Goal: Check status

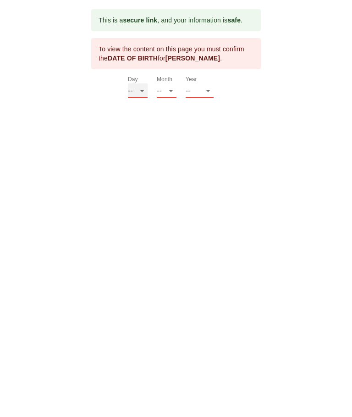
click at [141, 85] on select "-- 01 02 03 04 05 06 07 08 09 10 11 12 13 14 15 16 17 18 19 20 21 22 23 24 25 2…" at bounding box center [138, 90] width 20 height 15
select select "18"
click at [171, 79] on label "Month" at bounding box center [165, 79] width 16 height 5
click at [171, 83] on select "-- 01 02 03 04 05 06 07 08 09 10 11 12" at bounding box center [167, 90] width 20 height 15
select select "08"
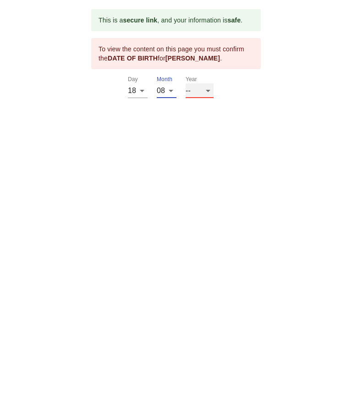
click at [210, 83] on select "-- 2025 2024 2023 2022 2021 2020 2019 2018 2017 2016 2015 2014 2013 2012 2011 2…" at bounding box center [200, 90] width 28 height 15
